Goal: Task Accomplishment & Management: Manage account settings

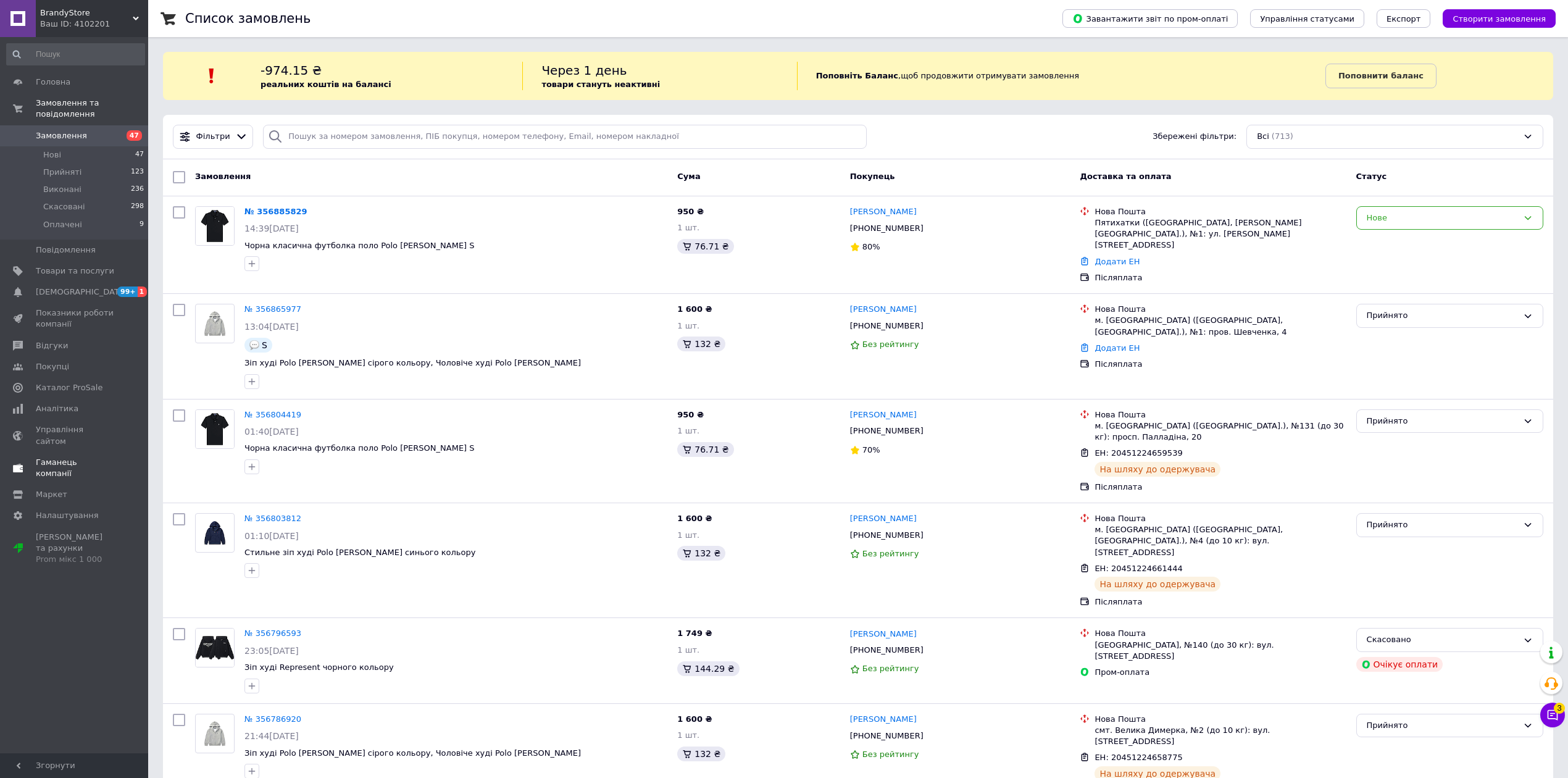
click at [70, 382] on span "Каталог ProSale" at bounding box center [69, 388] width 67 height 11
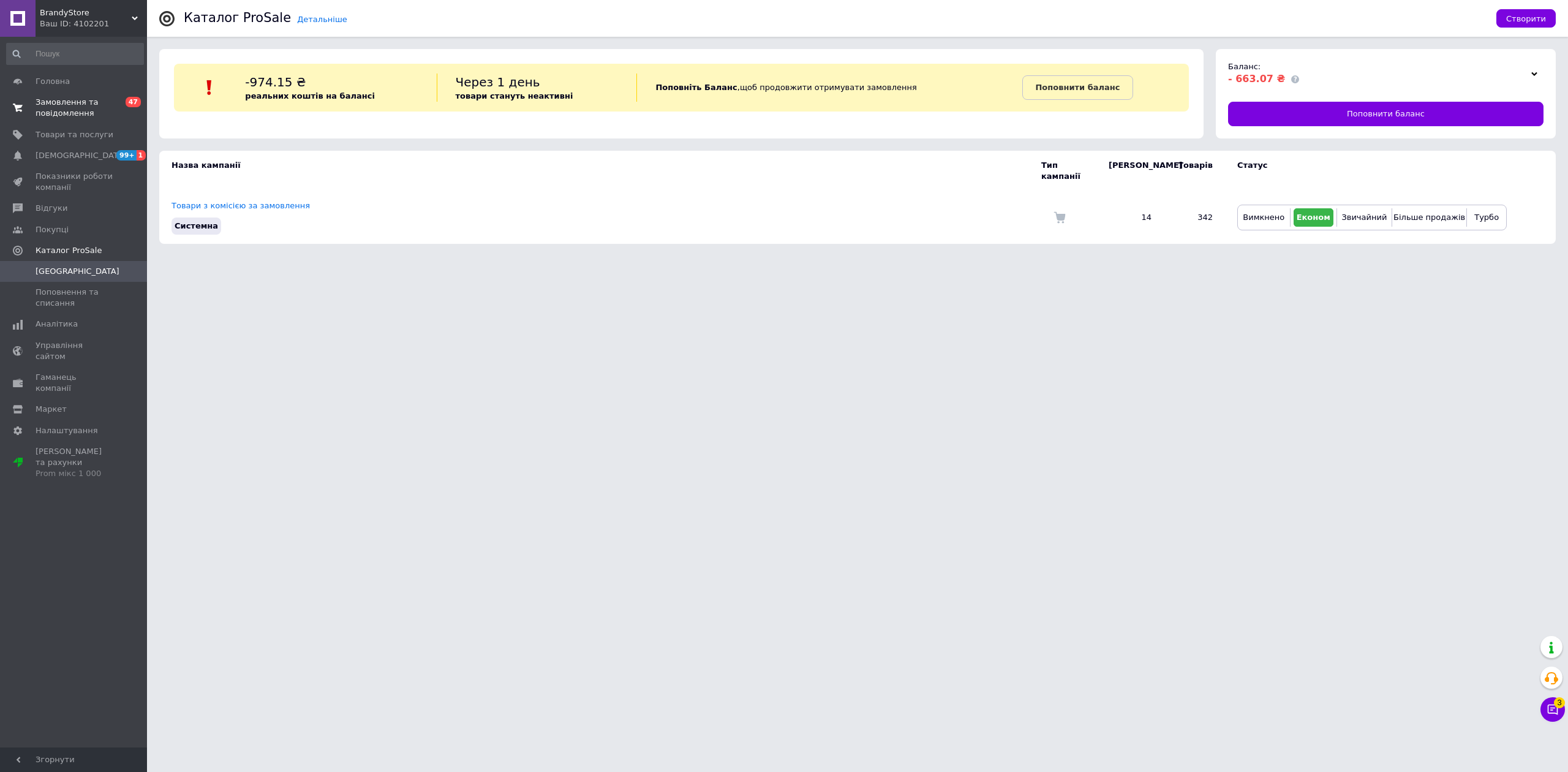
click at [99, 115] on span "Замовлення та повідомлення" at bounding box center [74, 108] width 78 height 22
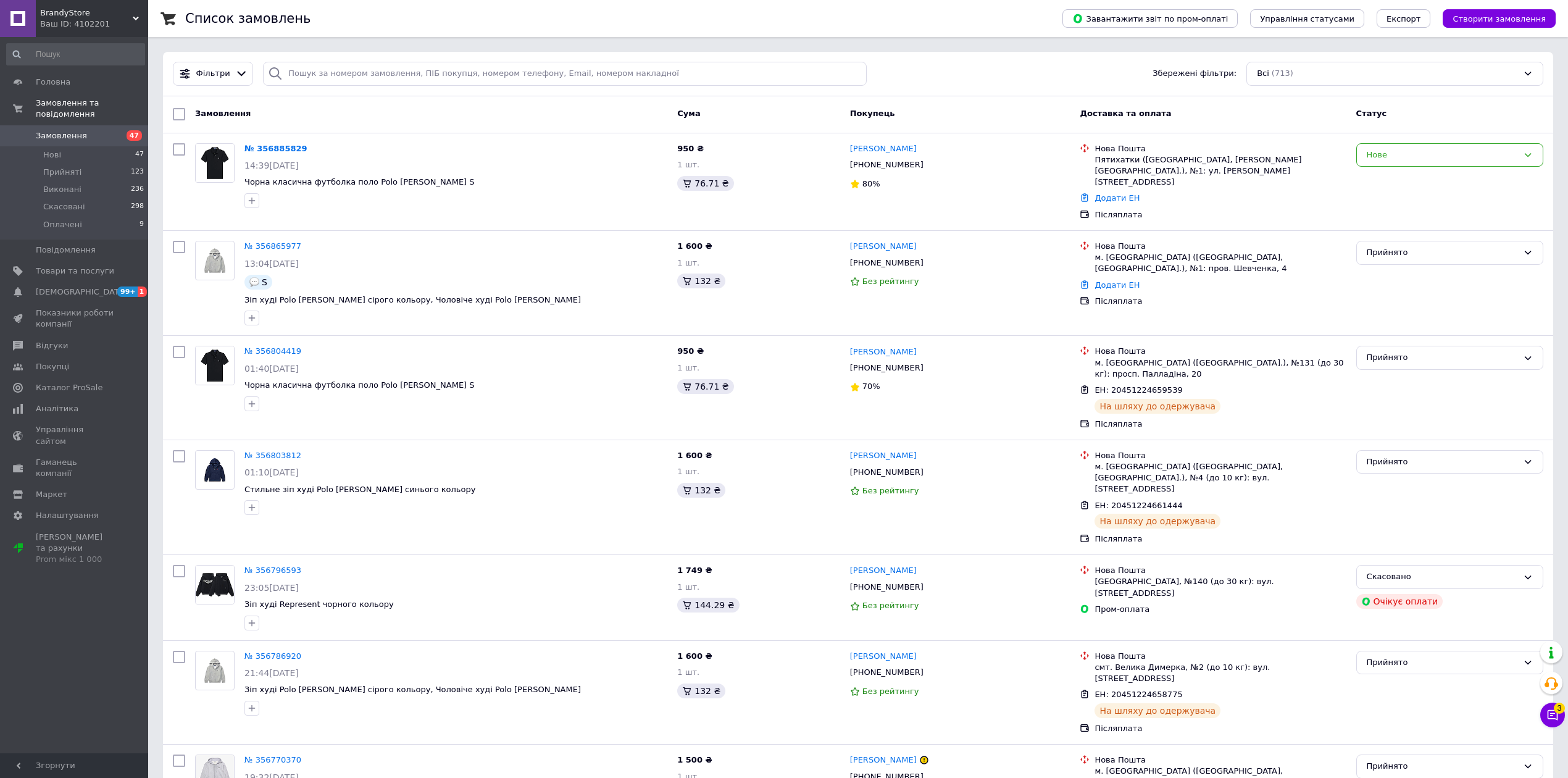
click at [1563, 710] on span "3" at bounding box center [1559, 705] width 11 height 11
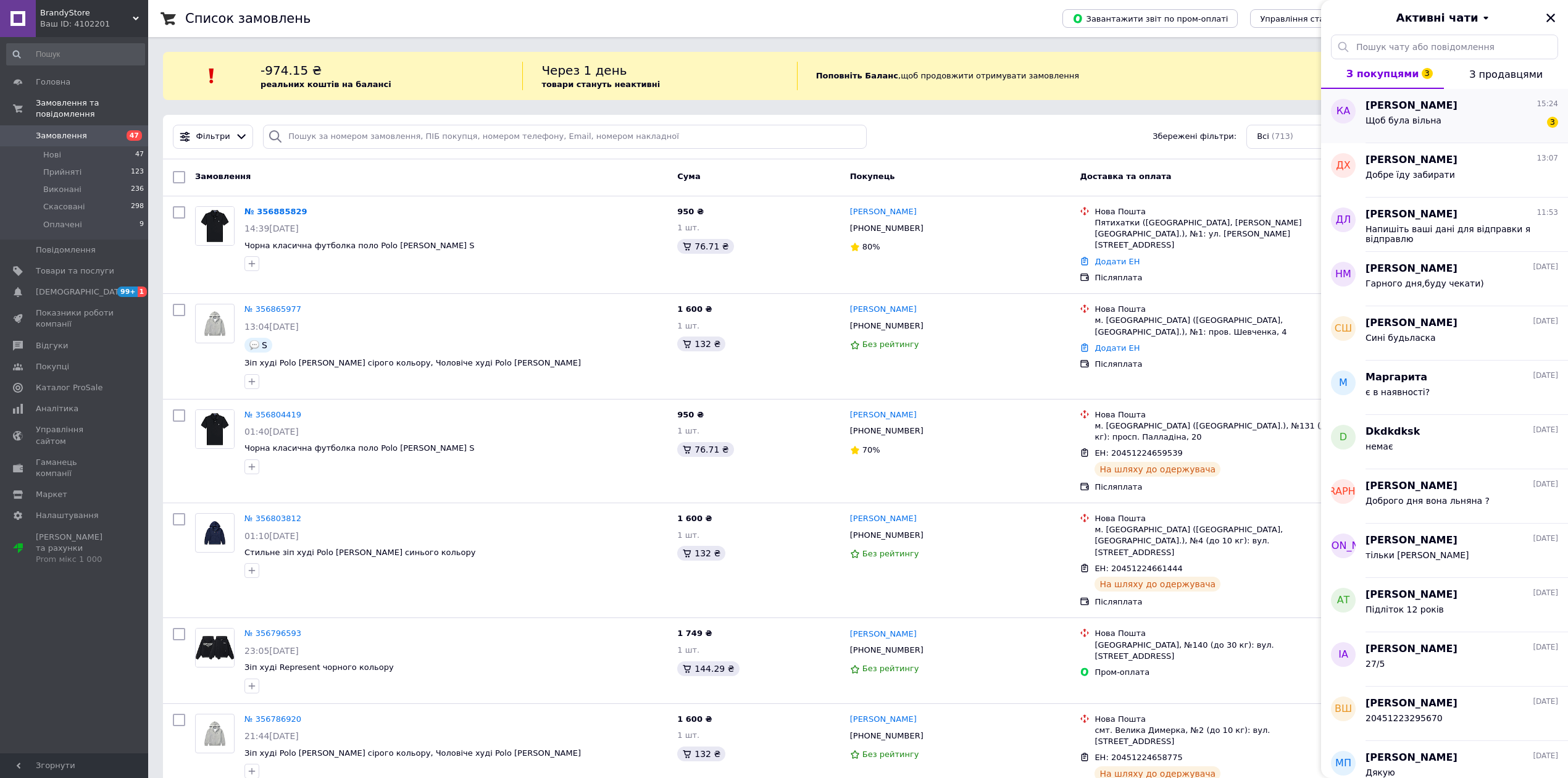
click at [1480, 122] on div "Щоб була вільна 3" at bounding box center [1461, 123] width 193 height 19
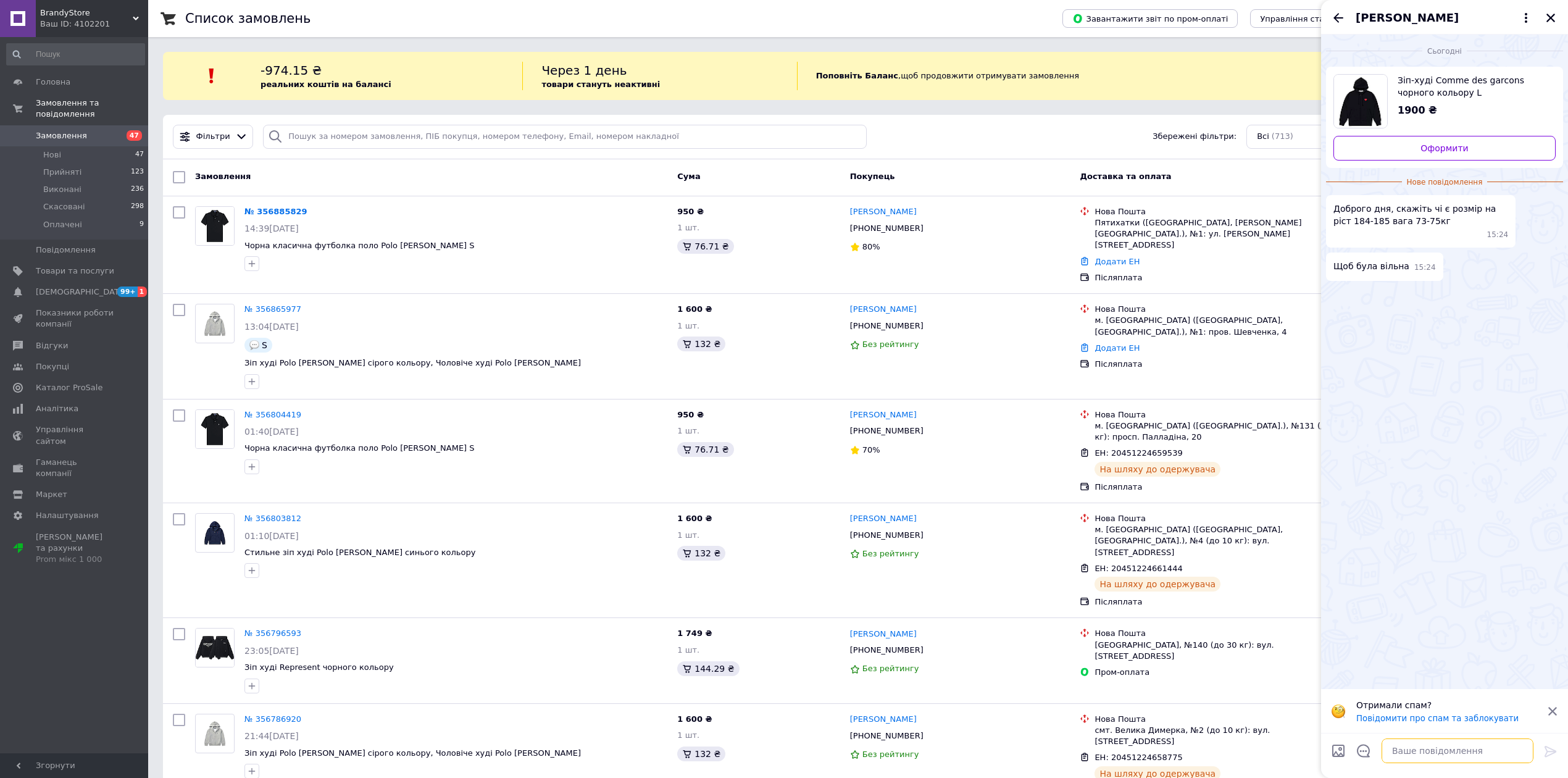
click at [1447, 752] on textarea at bounding box center [1457, 750] width 152 height 25
click at [1548, 22] on icon "Закрити" at bounding box center [1550, 17] width 11 height 11
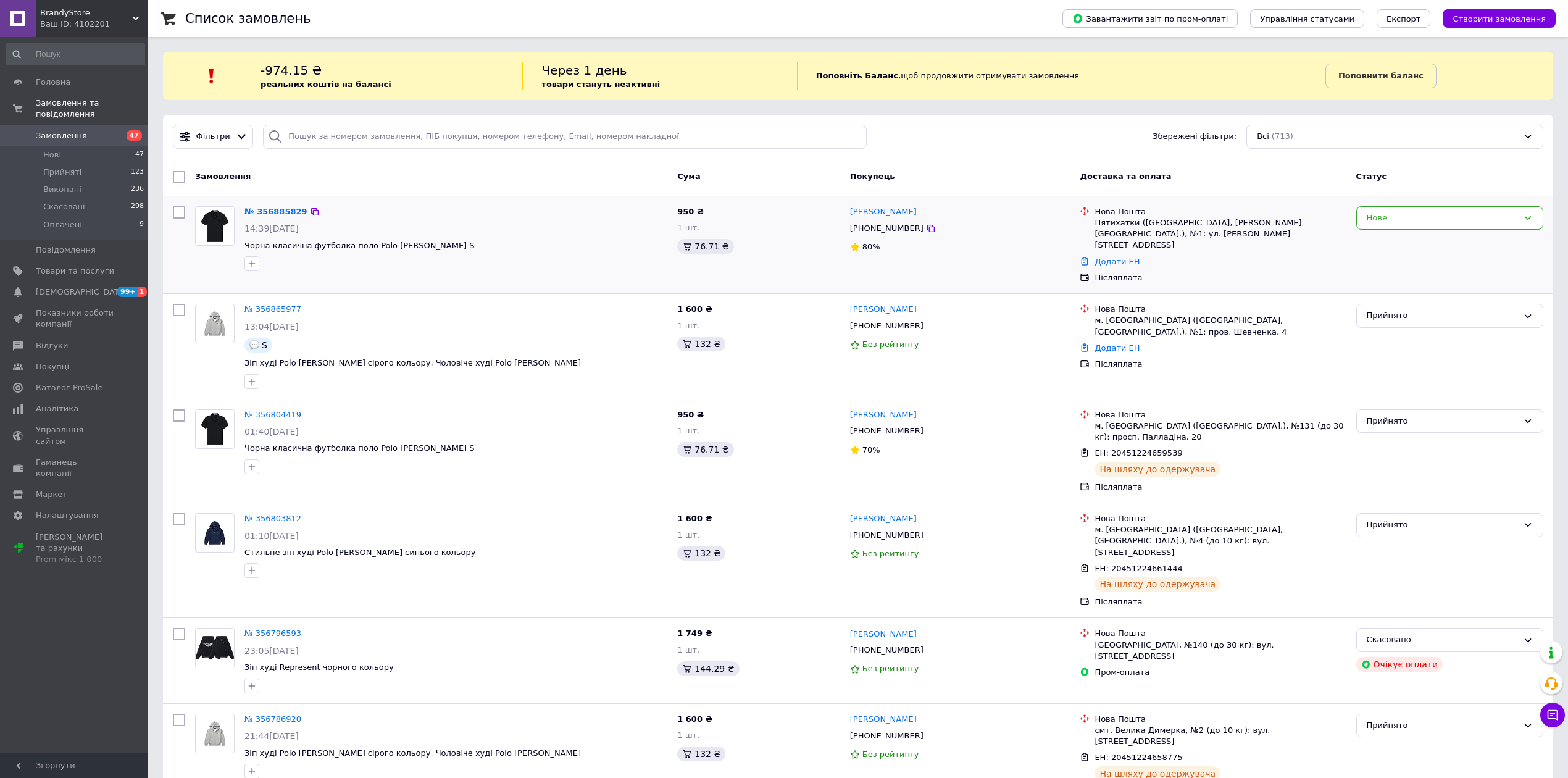
click at [264, 211] on link "№ 356885829" at bounding box center [276, 211] width 63 height 9
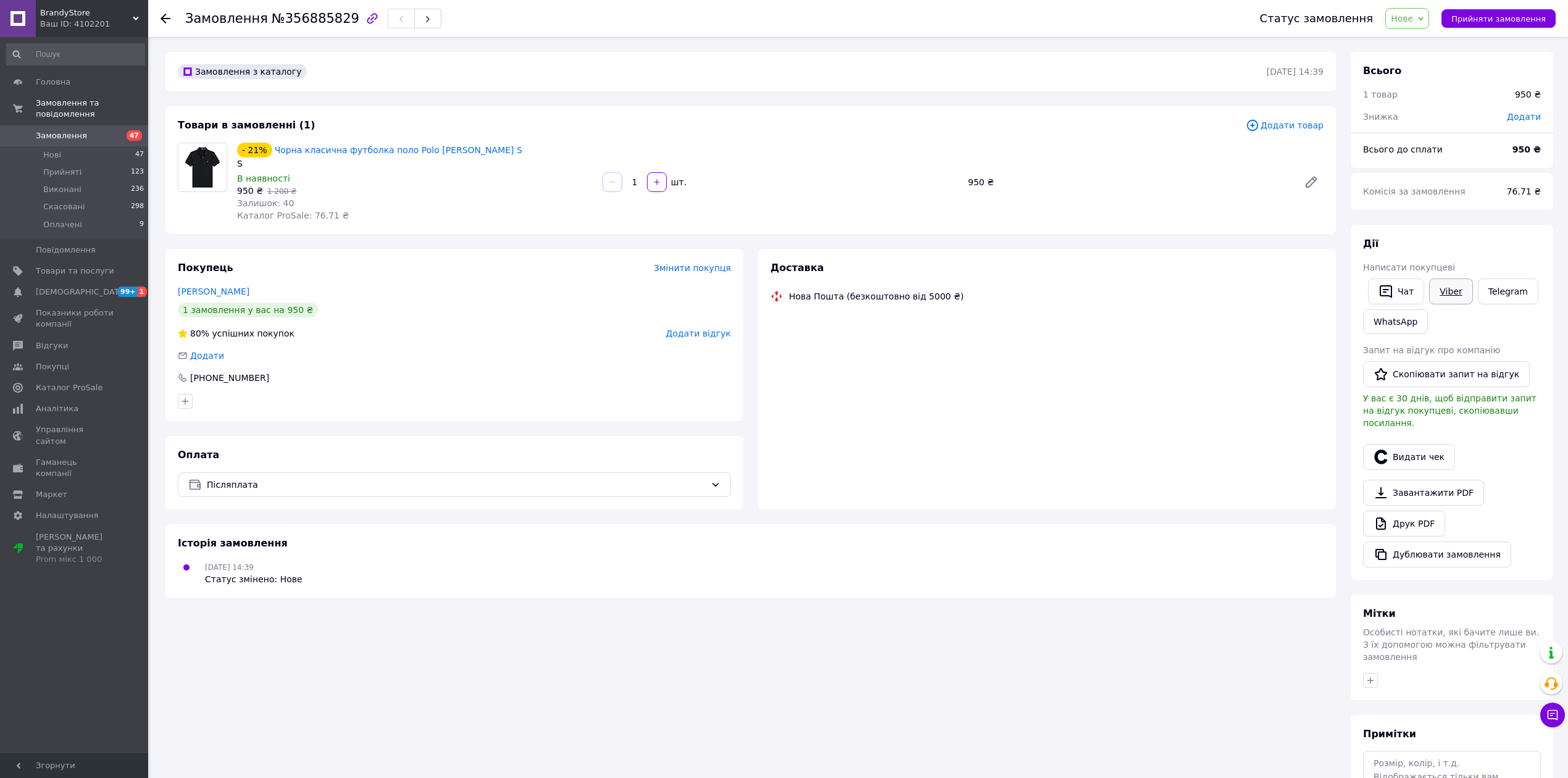
click at [1452, 289] on link "Viber" at bounding box center [1450, 292] width 43 height 26
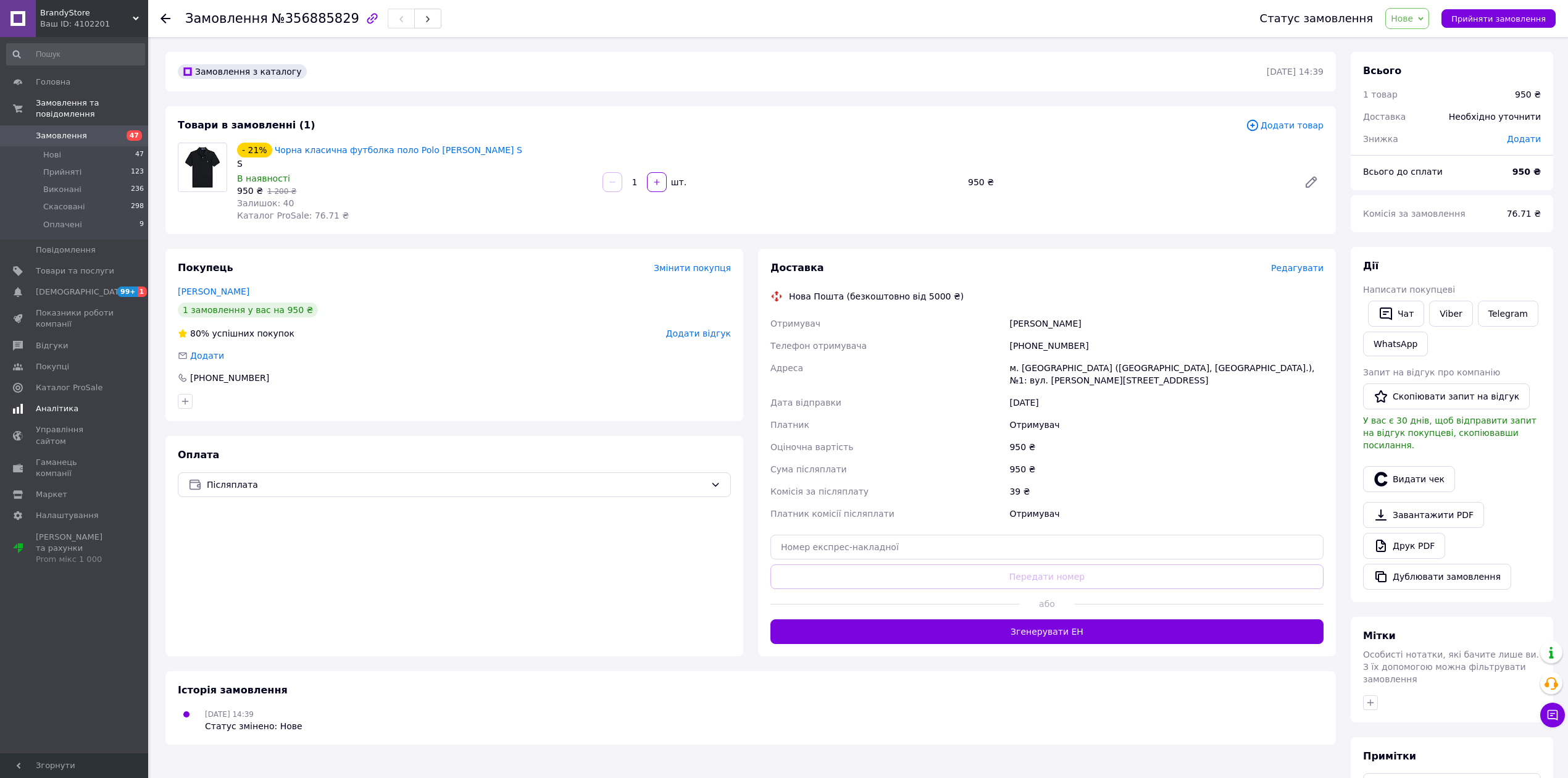
click at [90, 282] on link "Сповіщення 99+ 1" at bounding box center [76, 292] width 151 height 21
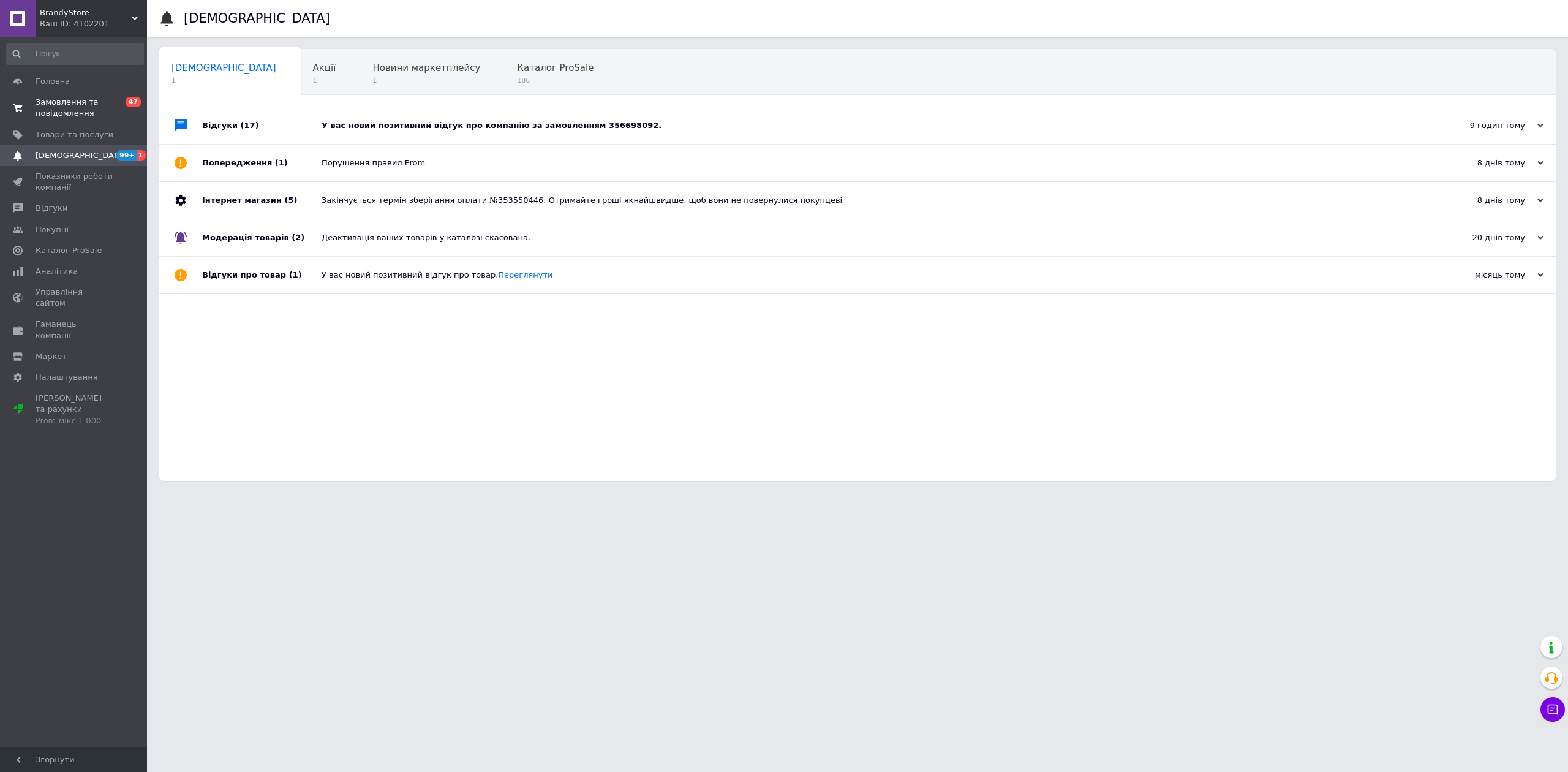
click at [94, 106] on span "Замовлення та повідомлення" at bounding box center [74, 108] width 78 height 22
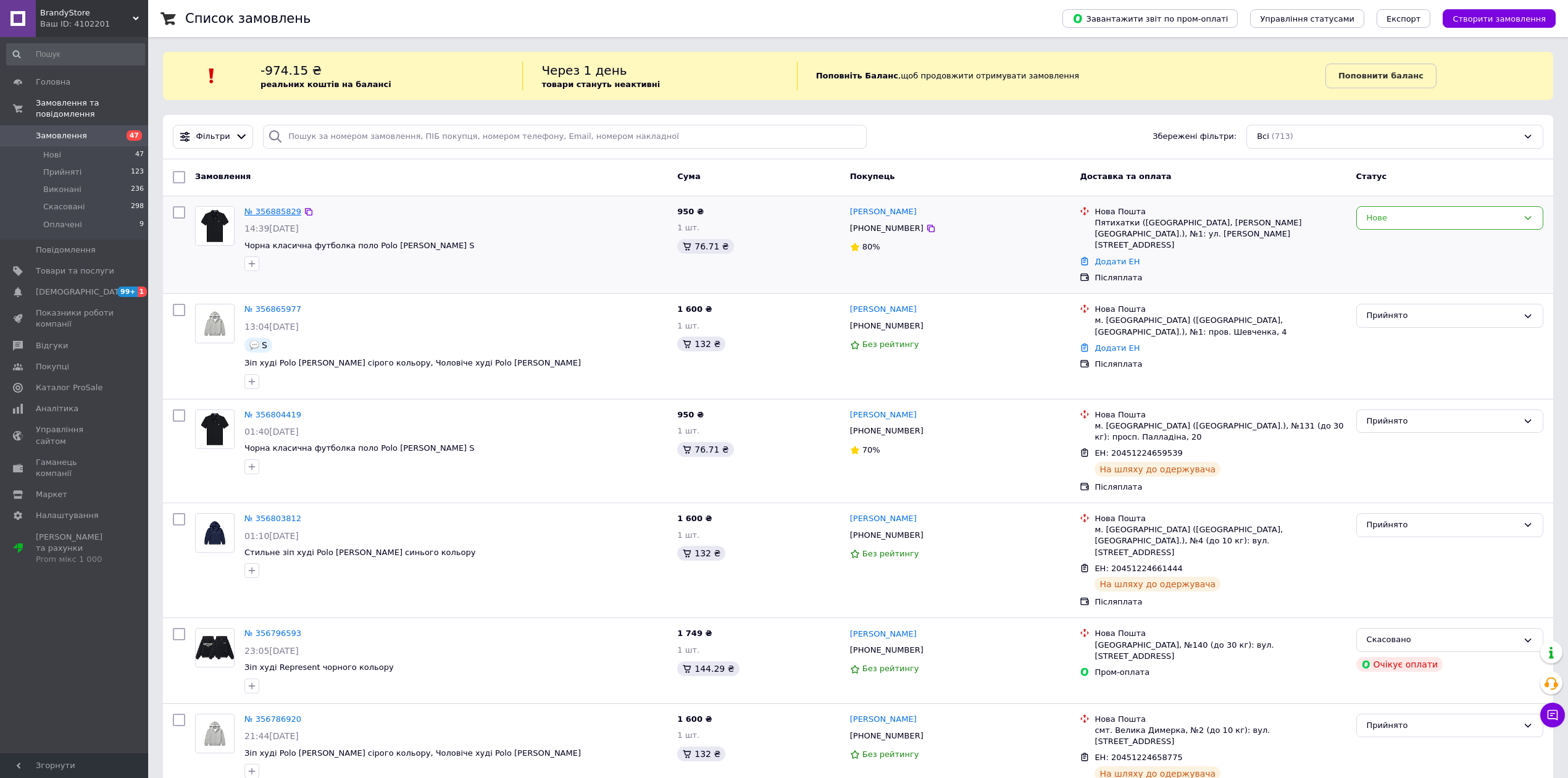
click at [262, 216] on link "№ 356885829" at bounding box center [273, 211] width 57 height 9
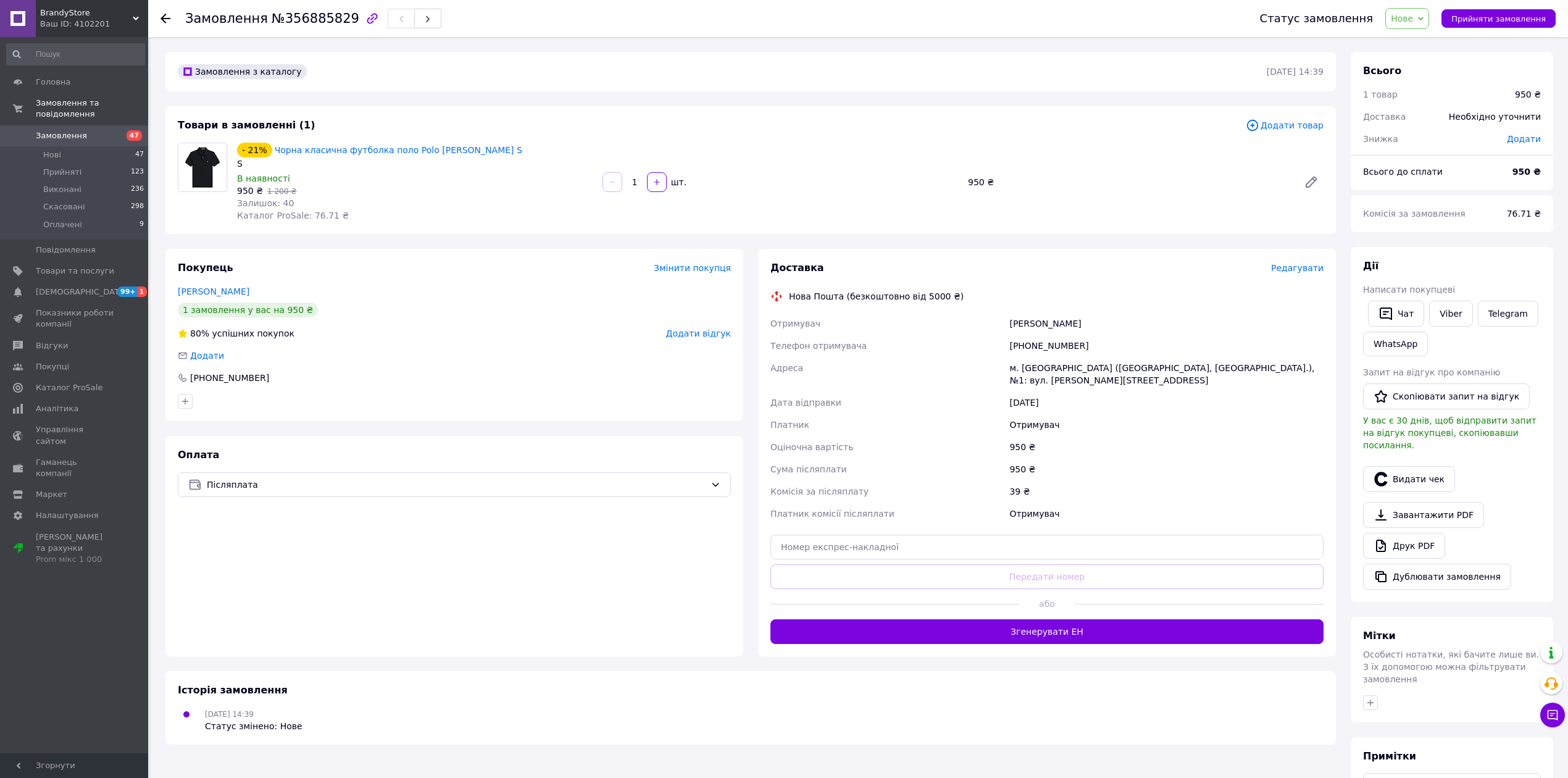
click at [1447, 299] on div "Viber" at bounding box center [1450, 313] width 48 height 31
click at [1441, 316] on link "Viber" at bounding box center [1450, 313] width 43 height 26
click at [1189, 342] on div "[PHONE_NUMBER]" at bounding box center [1166, 346] width 319 height 22
click at [104, 133] on link "Замовлення 47" at bounding box center [76, 136] width 151 height 21
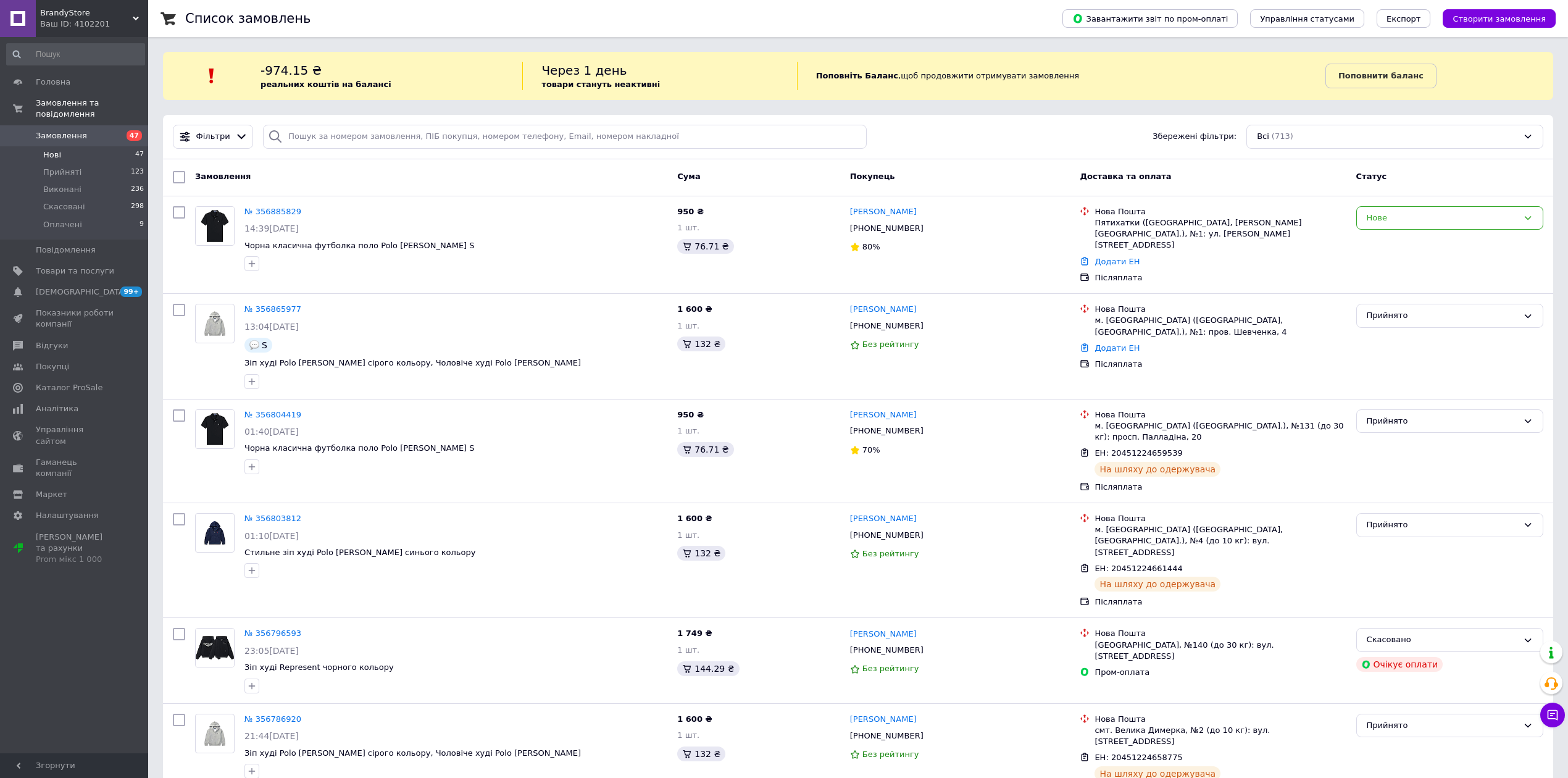
click at [82, 146] on li "Нові 47" at bounding box center [76, 154] width 151 height 17
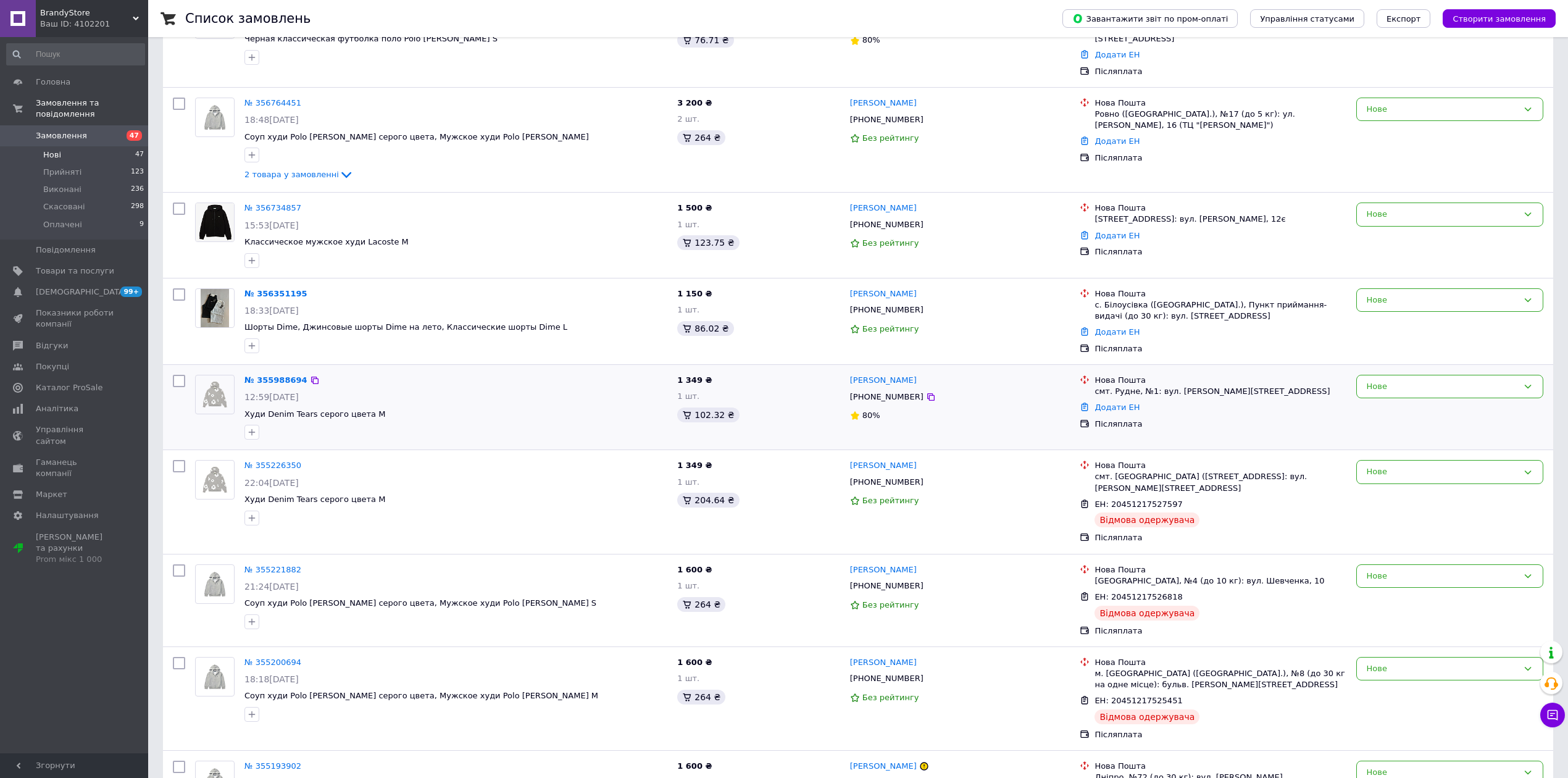
scroll to position [247, 0]
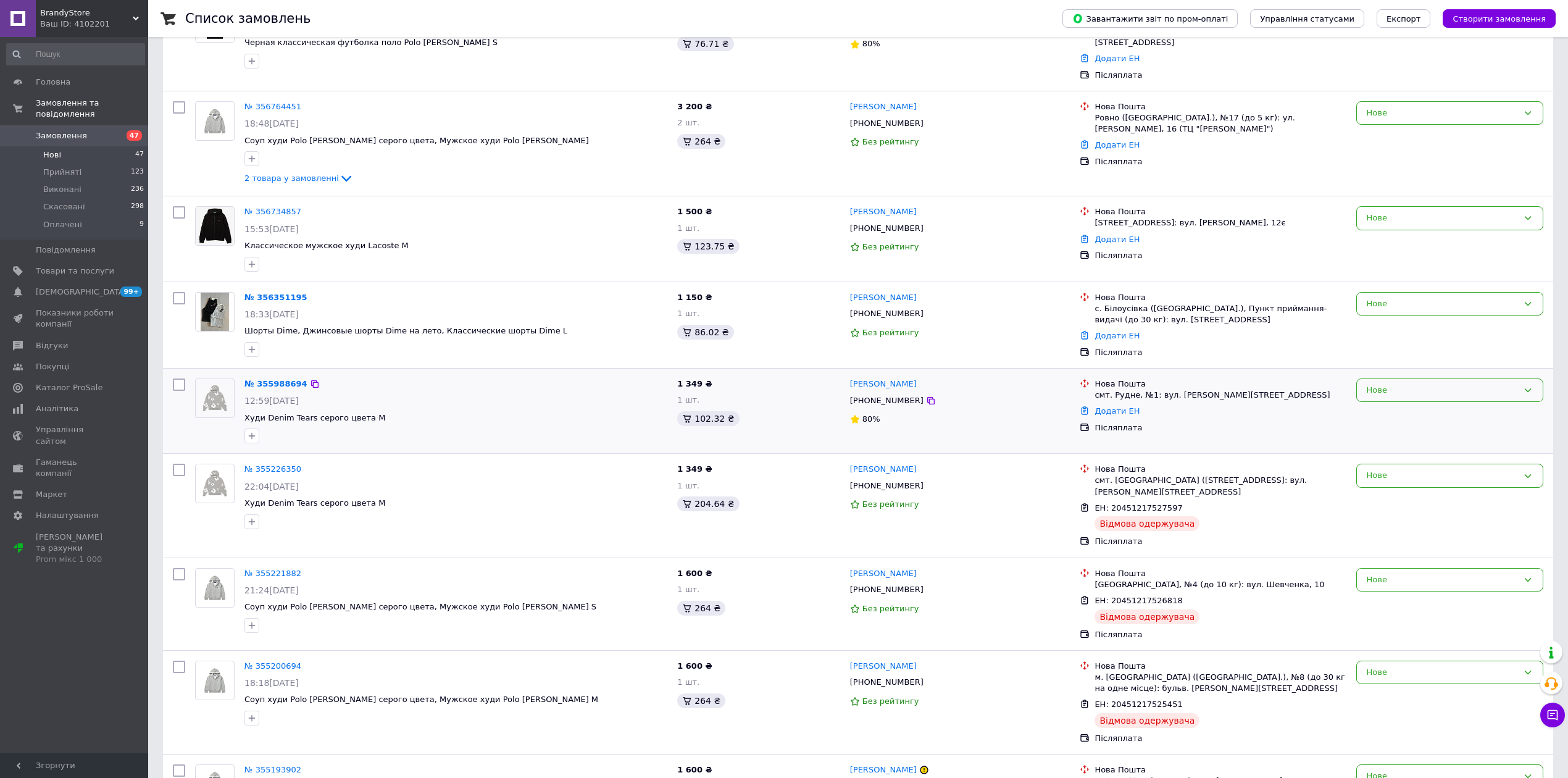
click at [1441, 384] on div "Нове" at bounding box center [1442, 390] width 151 height 13
click at [1405, 453] on li "Скасовано" at bounding box center [1450, 462] width 186 height 22
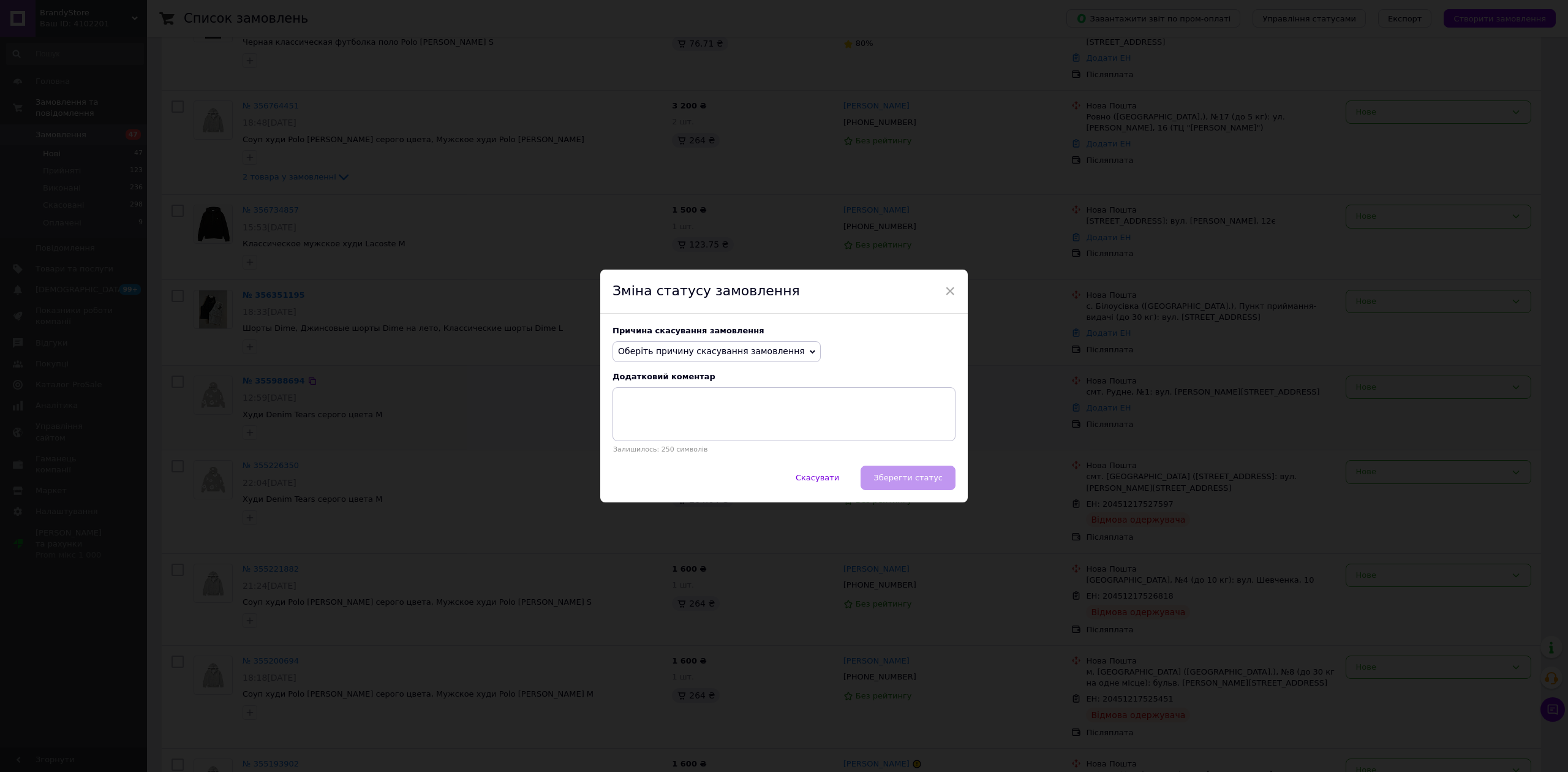
drag, startPoint x: 735, startPoint y: 353, endPoint x: 726, endPoint y: 413, distance: 60.7
click at [735, 354] on span "Оберіть причину скасування замовлення" at bounding box center [711, 350] width 187 height 10
drag, startPoint x: 723, startPoint y: 466, endPoint x: 741, endPoint y: 471, distance: 18.7
click at [723, 464] on li "Не вдається додзвонитися" at bounding box center [717, 462] width 207 height 17
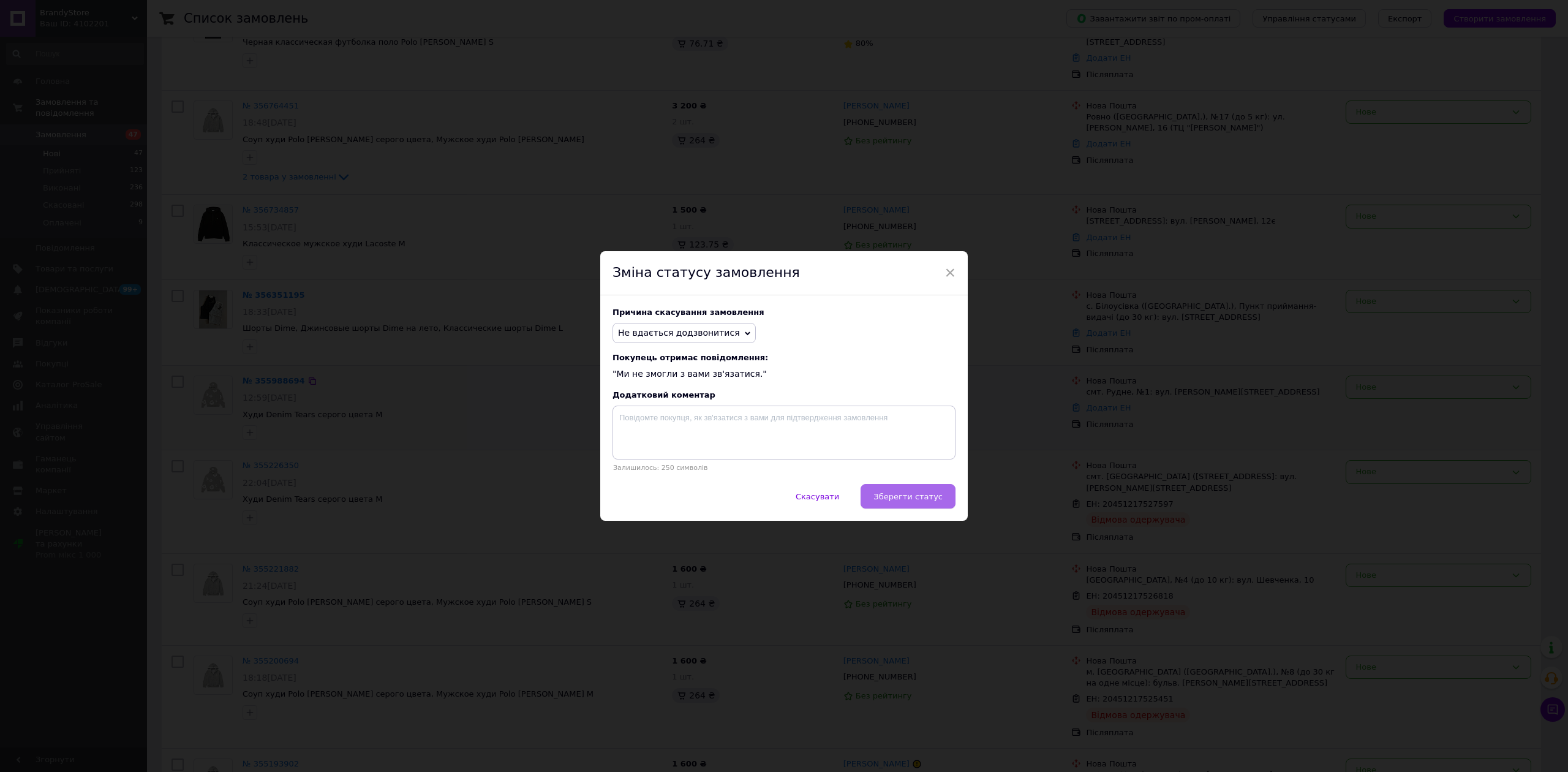
drag, startPoint x: 906, startPoint y: 516, endPoint x: 912, endPoint y: 501, distance: 16.2
click at [906, 515] on div "Скасувати   Зберегти статус" at bounding box center [784, 502] width 367 height 36
click at [912, 501] on span "Зберегти статус" at bounding box center [908, 497] width 69 height 9
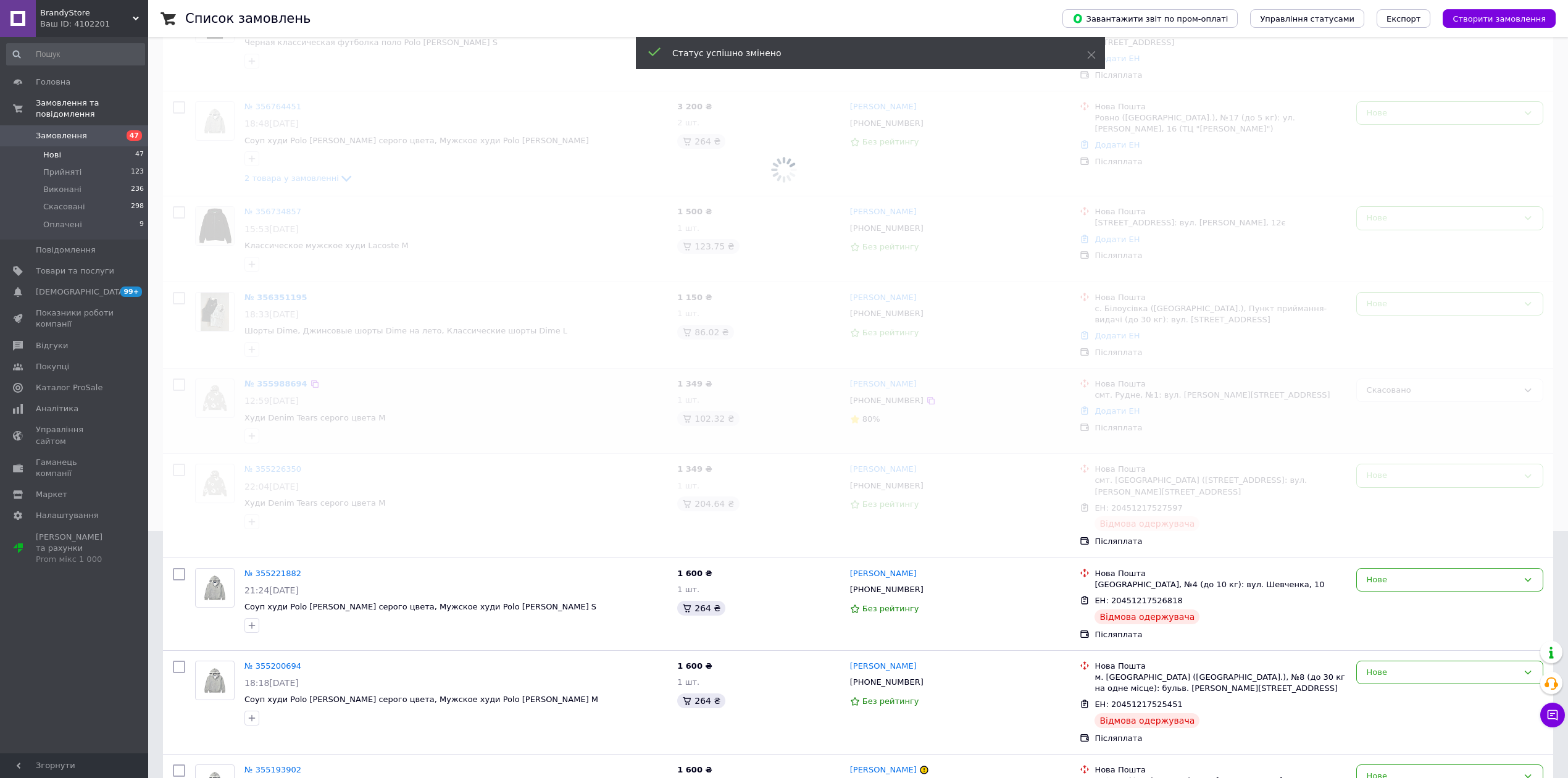
click at [1398, 301] on span at bounding box center [784, 142] width 1568 height 778
click at [1396, 300] on span at bounding box center [784, 142] width 1568 height 778
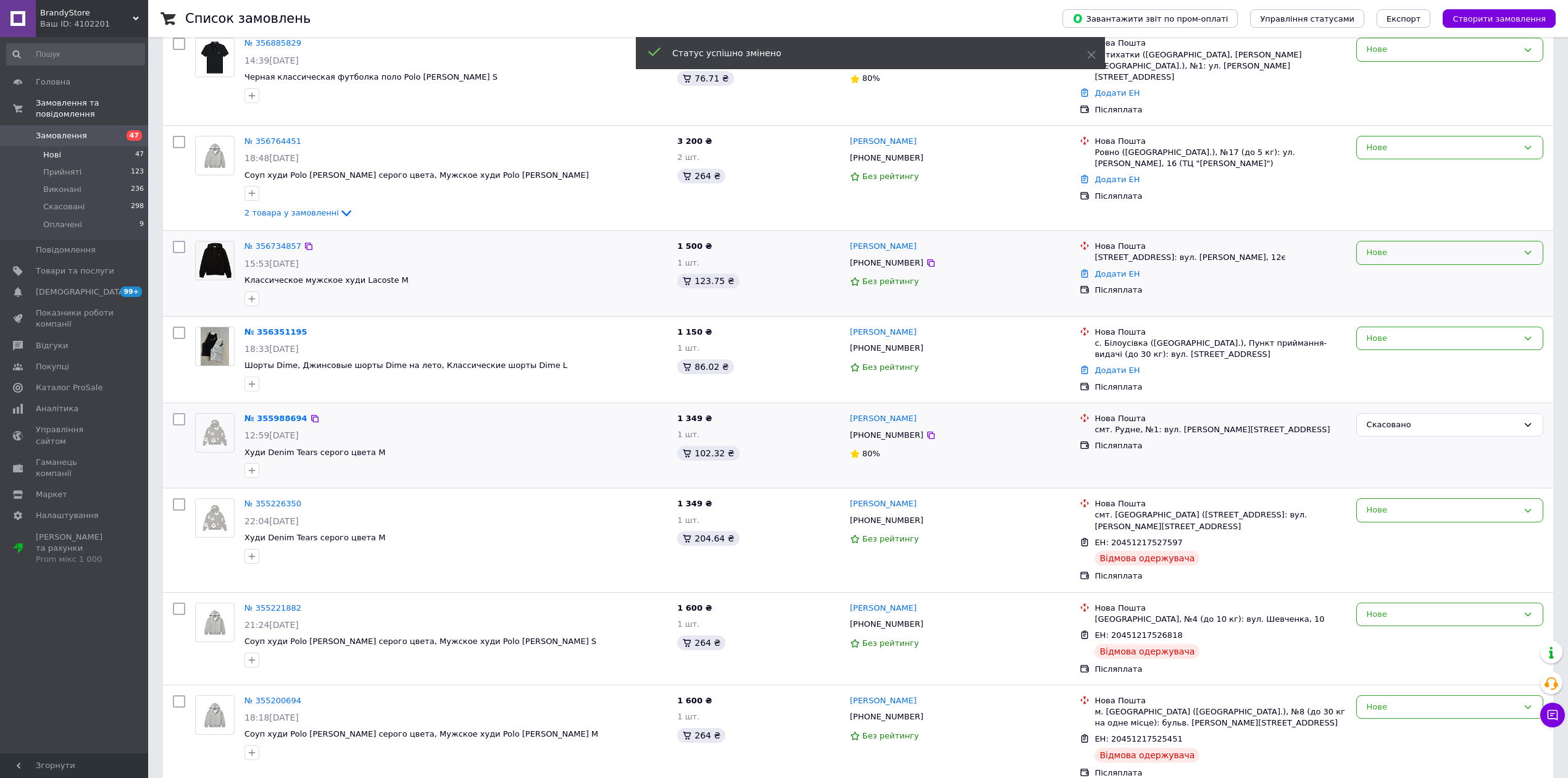
scroll to position [164, 0]
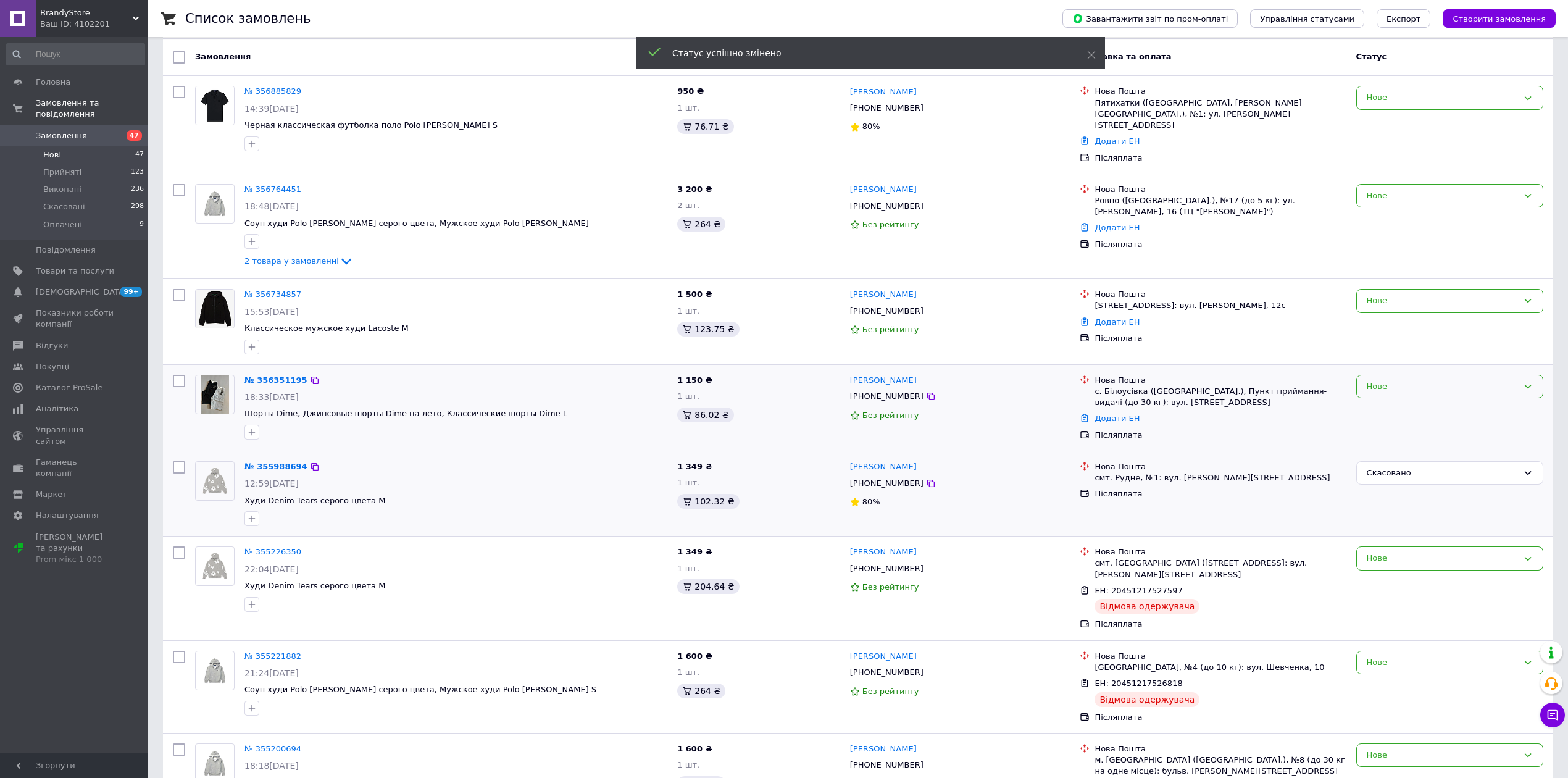
click at [1411, 380] on div "Нове" at bounding box center [1442, 386] width 151 height 13
click at [1389, 446] on li "Скасовано" at bounding box center [1450, 457] width 186 height 22
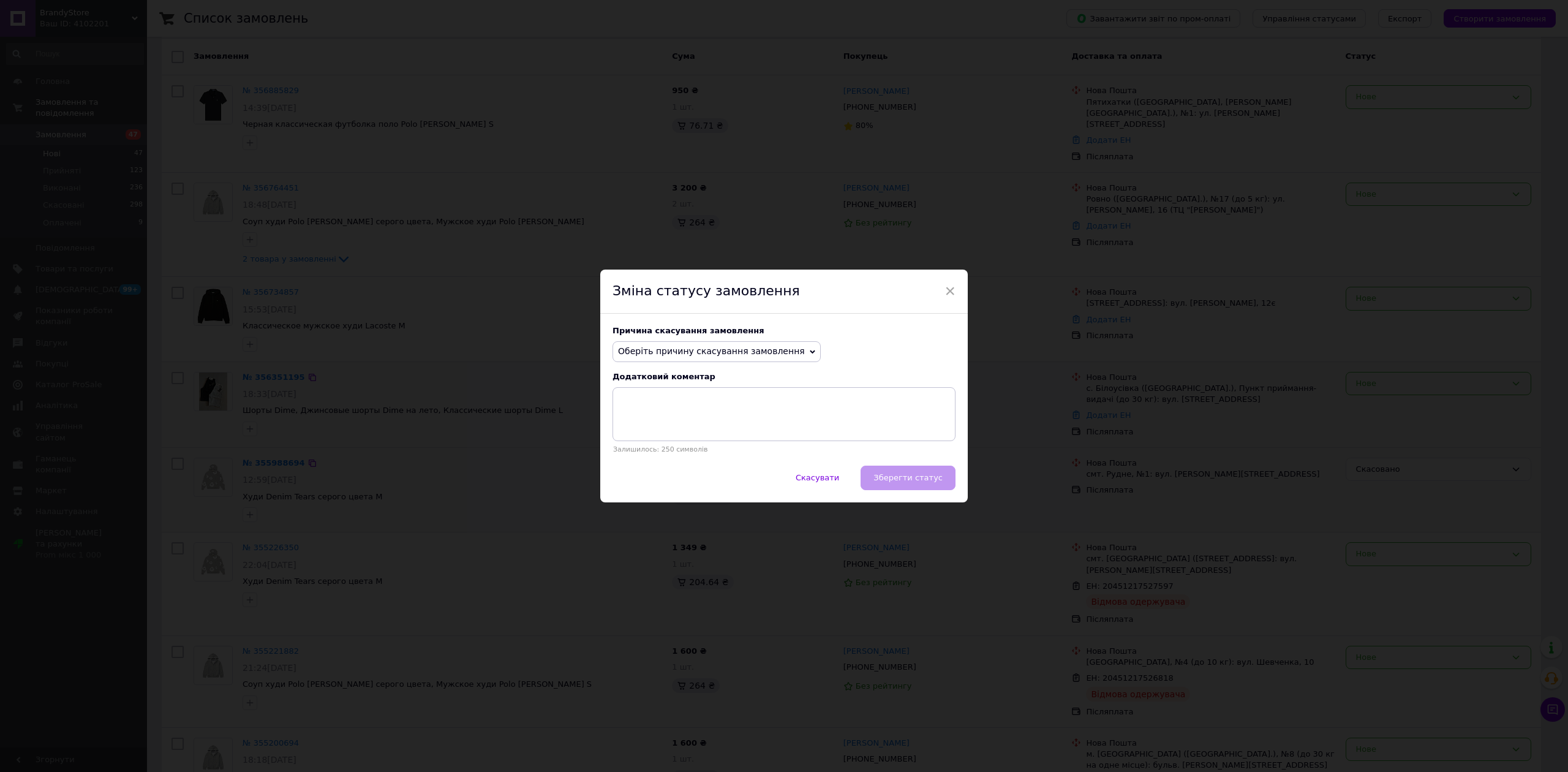
drag, startPoint x: 714, startPoint y: 335, endPoint x: 708, endPoint y: 354, distance: 19.9
click at [714, 339] on div "Причина скасування замовлення Оберіть причину скасування замовлення Немає в ная…" at bounding box center [784, 390] width 367 height 152
click at [708, 358] on span "Оберіть причину скасування замовлення" at bounding box center [717, 352] width 208 height 21
click at [691, 458] on li "Не вдається додзвонитися" at bounding box center [717, 462] width 207 height 17
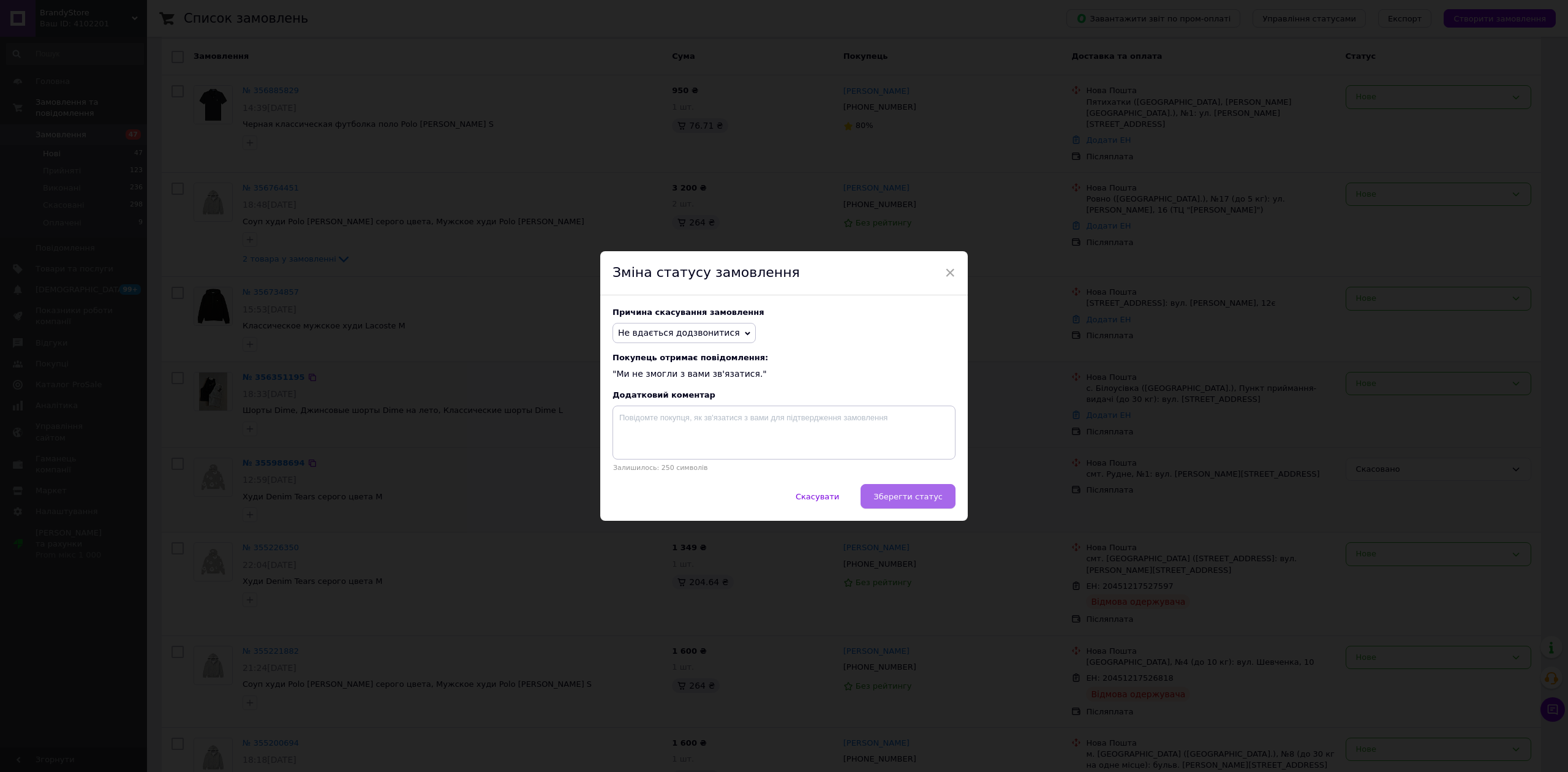
click at [923, 496] on span "Зберегти статус" at bounding box center [908, 497] width 69 height 9
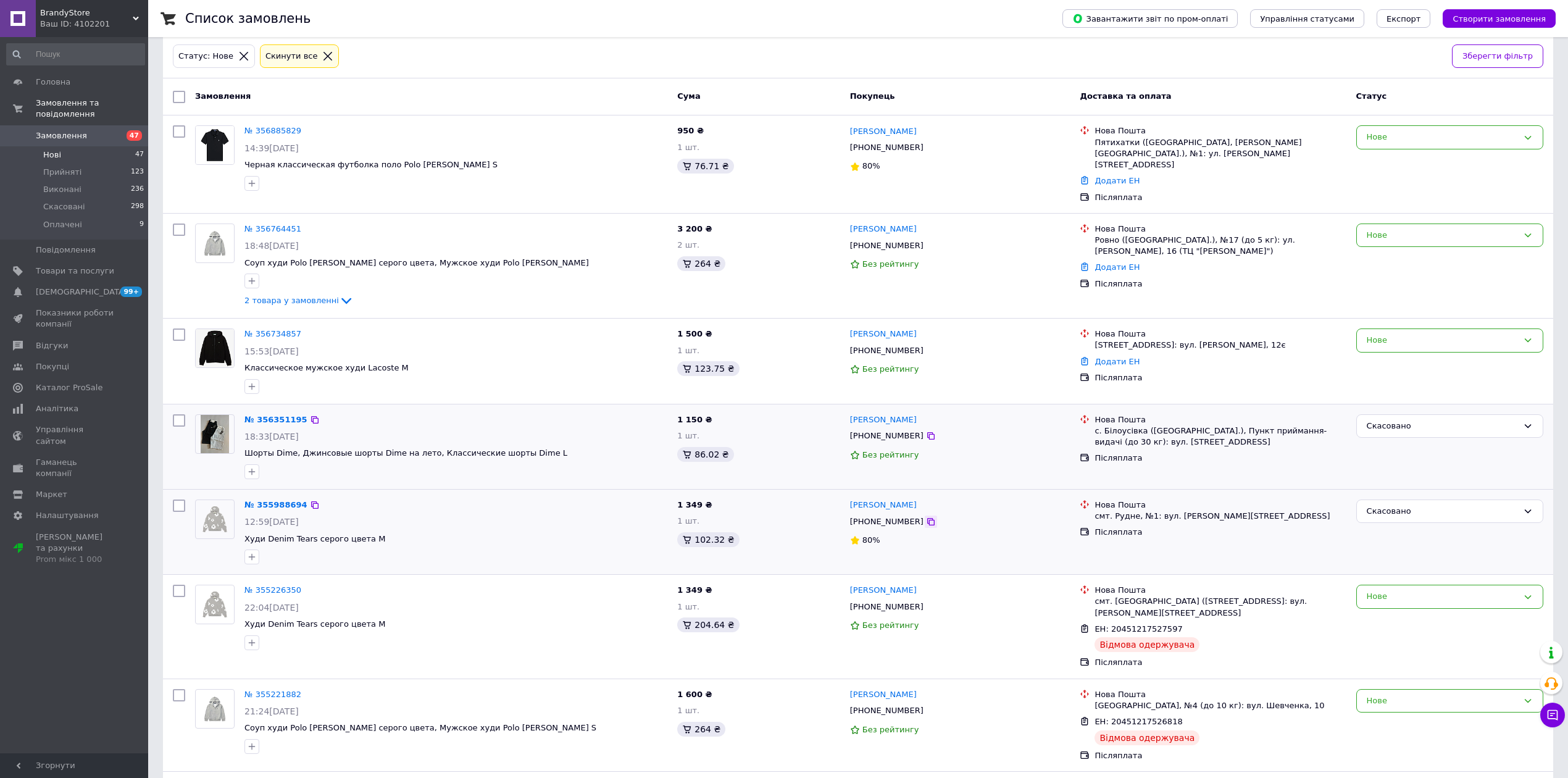
scroll to position [0, 0]
